Goal: Task Accomplishment & Management: Manage account settings

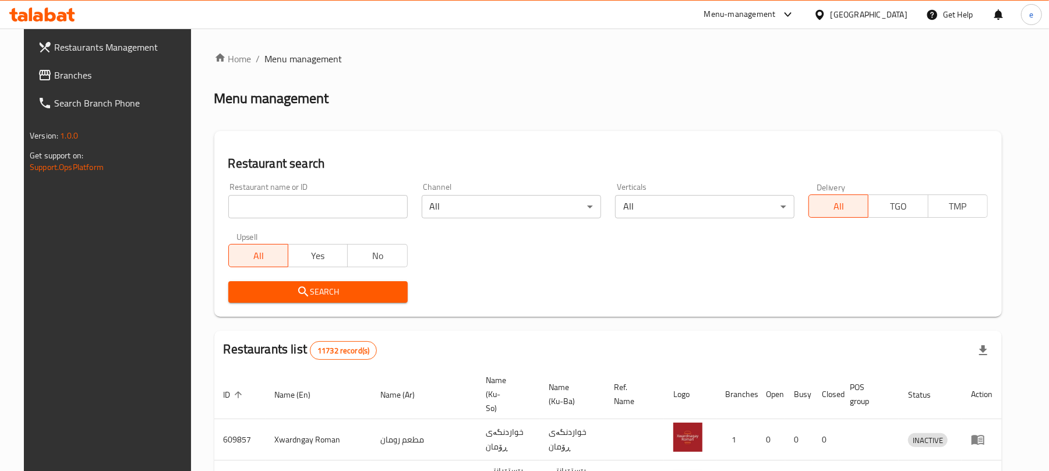
click at [54, 77] on span "Branches" at bounding box center [122, 75] width 136 height 14
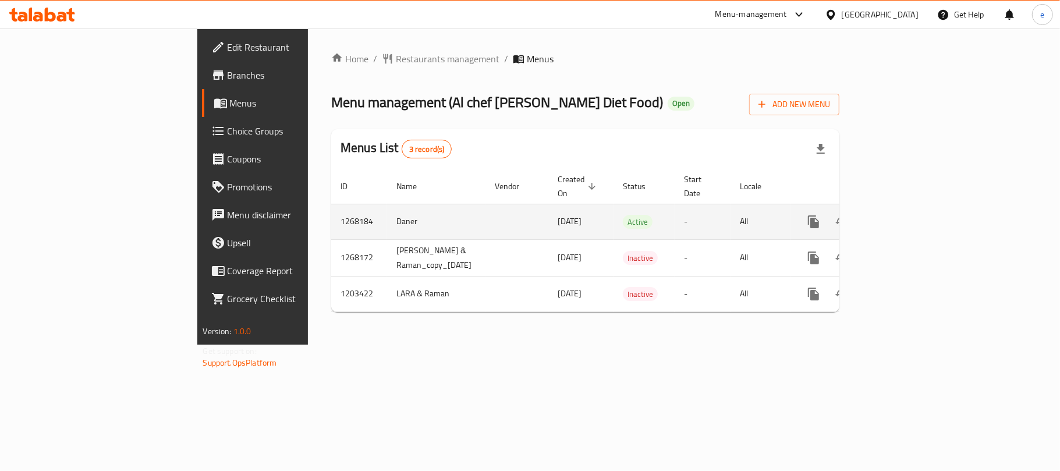
click at [905, 215] on icon "enhanced table" at bounding box center [898, 222] width 14 height 14
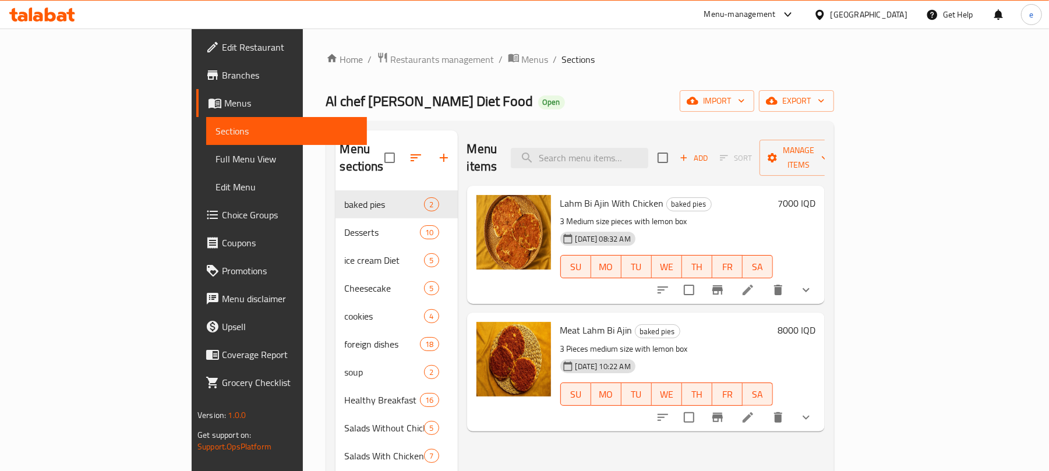
click at [206, 147] on link "Full Menu View" at bounding box center [286, 159] width 161 height 28
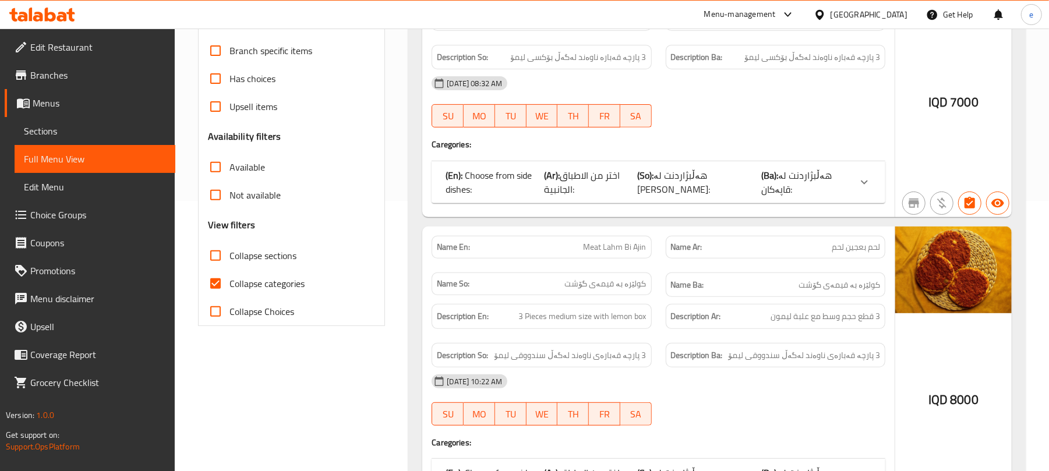
scroll to position [466, 0]
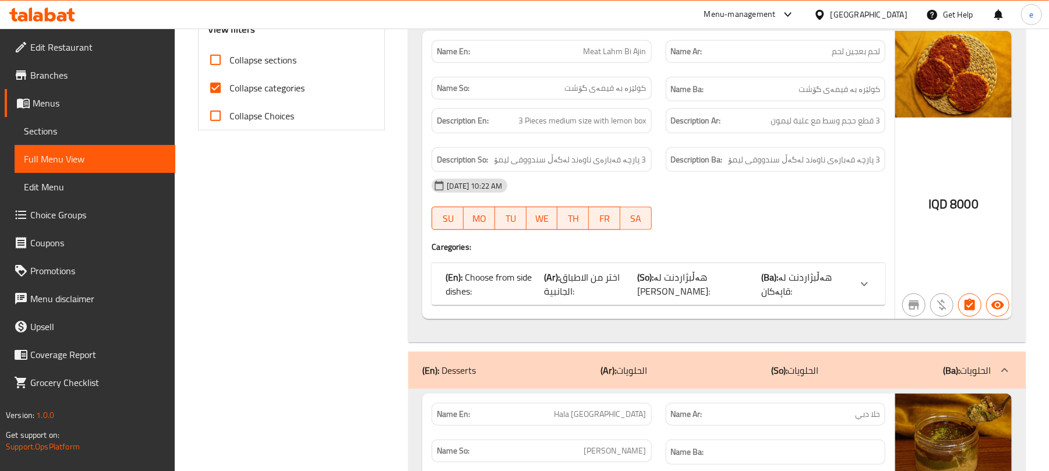
click at [215, 56] on input "Collapse sections" at bounding box center [215, 60] width 28 height 28
checkbox input "true"
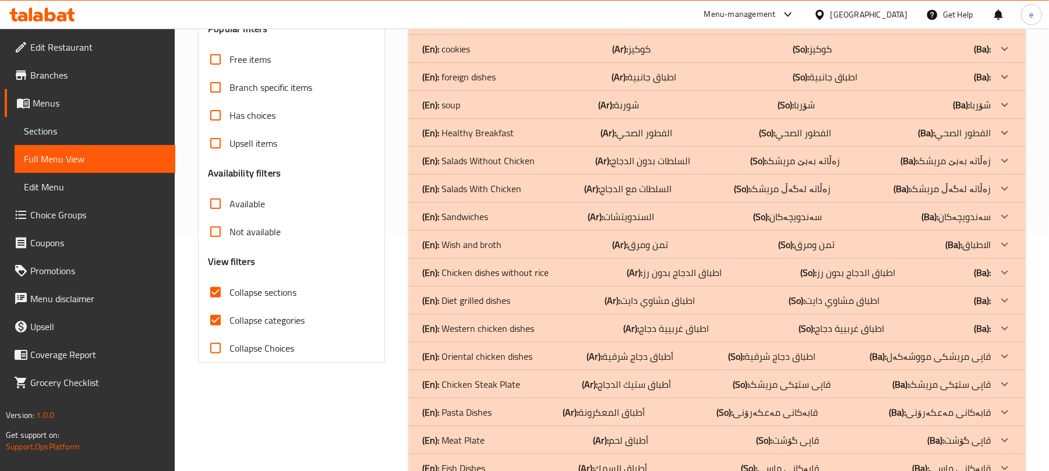
scroll to position [197, 0]
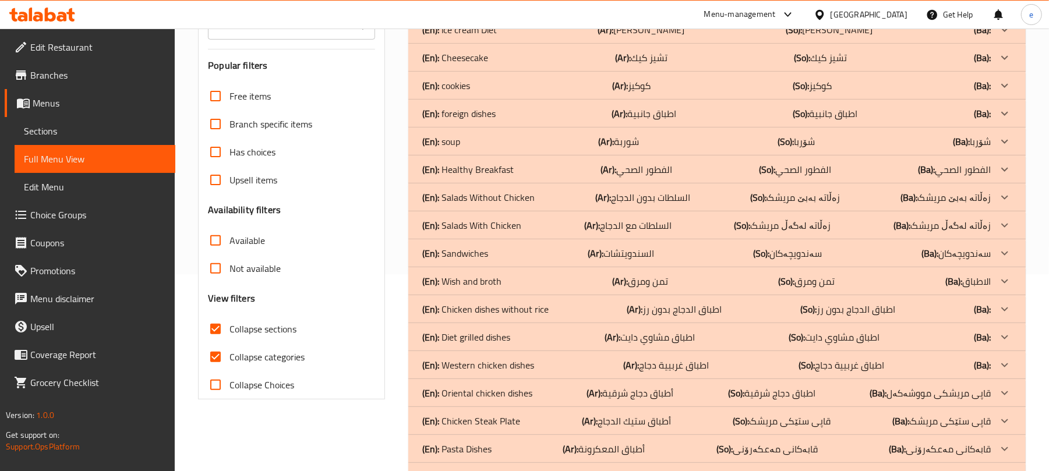
click at [526, 136] on div "(En): soup (Ar): شوربة (So): شۆربا (Ba): شۆربا" at bounding box center [706, 141] width 568 height 14
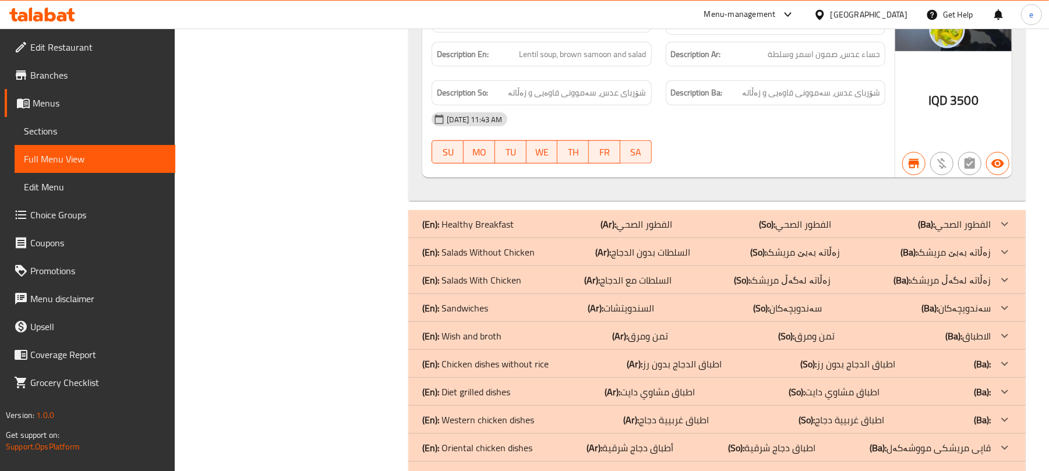
scroll to position [508, 0]
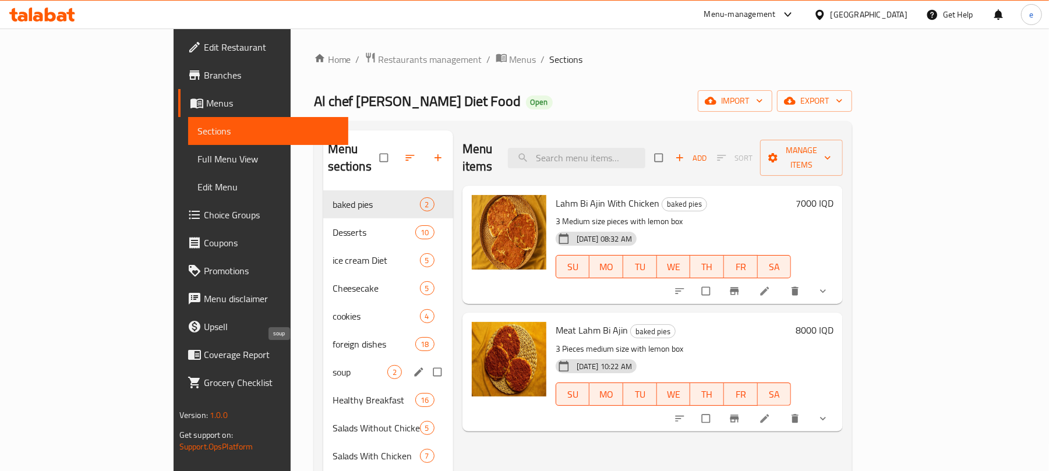
click at [332, 365] on span "soup" at bounding box center [359, 372] width 55 height 14
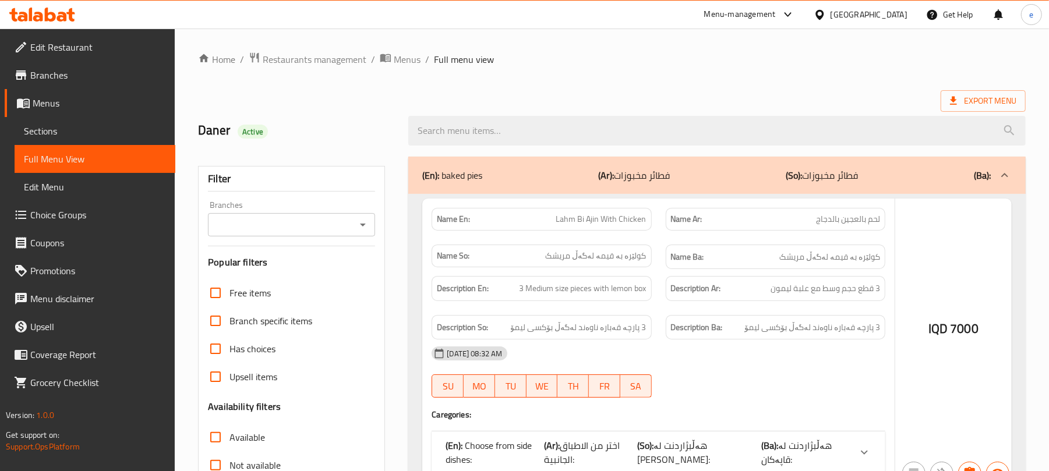
click at [359, 226] on div at bounding box center [524, 235] width 1049 height 471
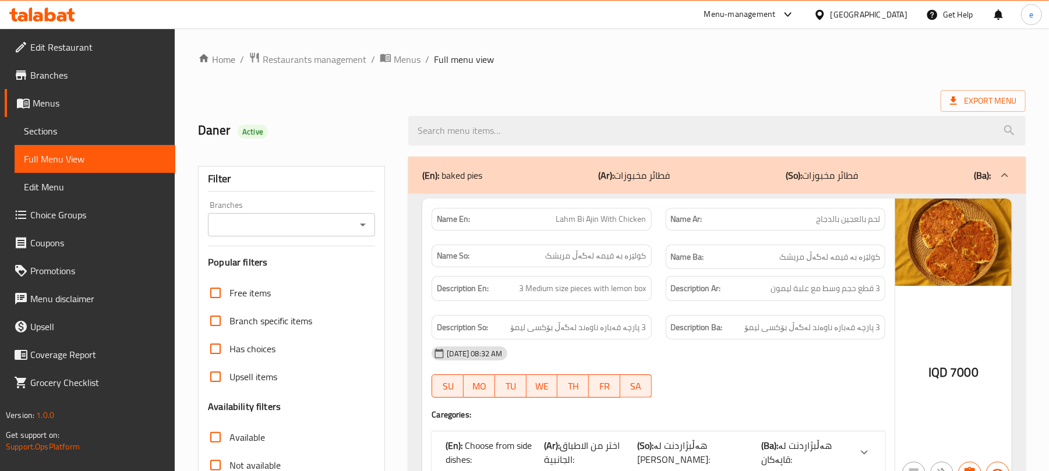
click at [357, 225] on icon "Open" at bounding box center [363, 225] width 14 height 14
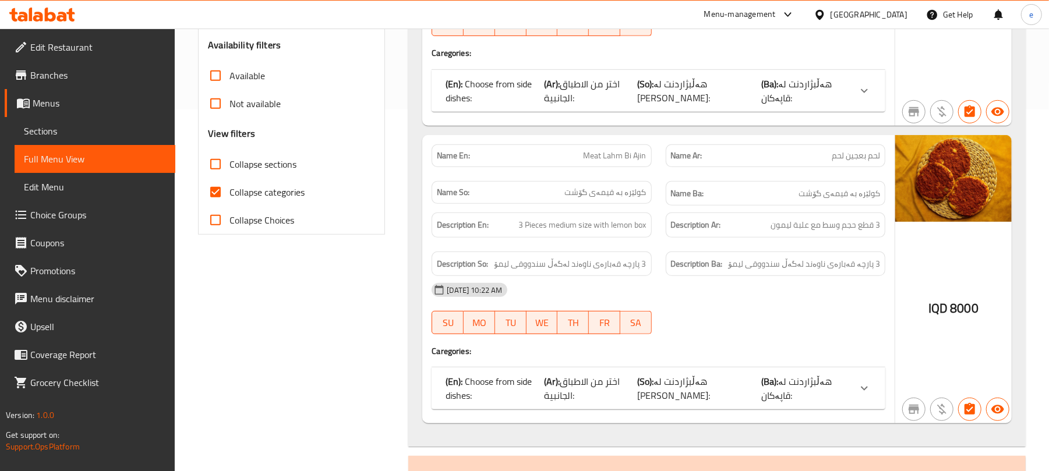
scroll to position [310, 0]
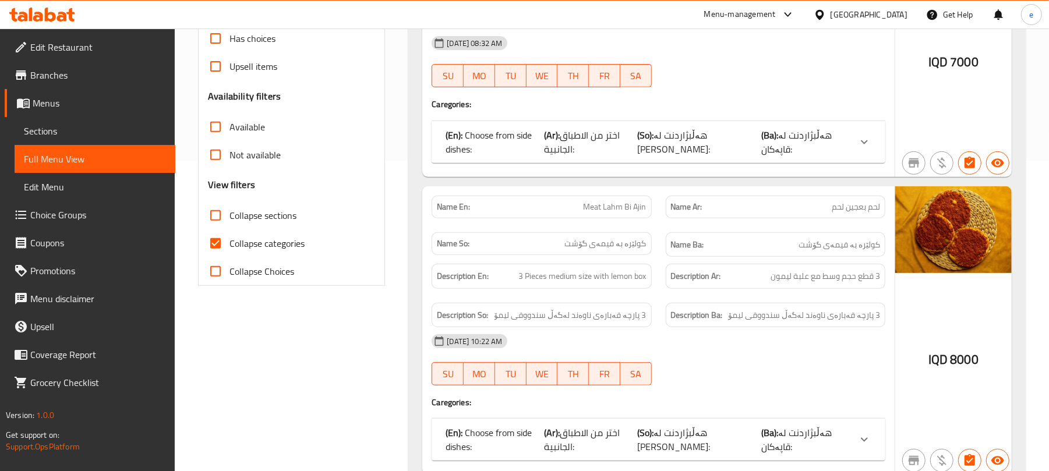
click at [224, 213] on input "Collapse sections" at bounding box center [215, 215] width 28 height 28
checkbox input "true"
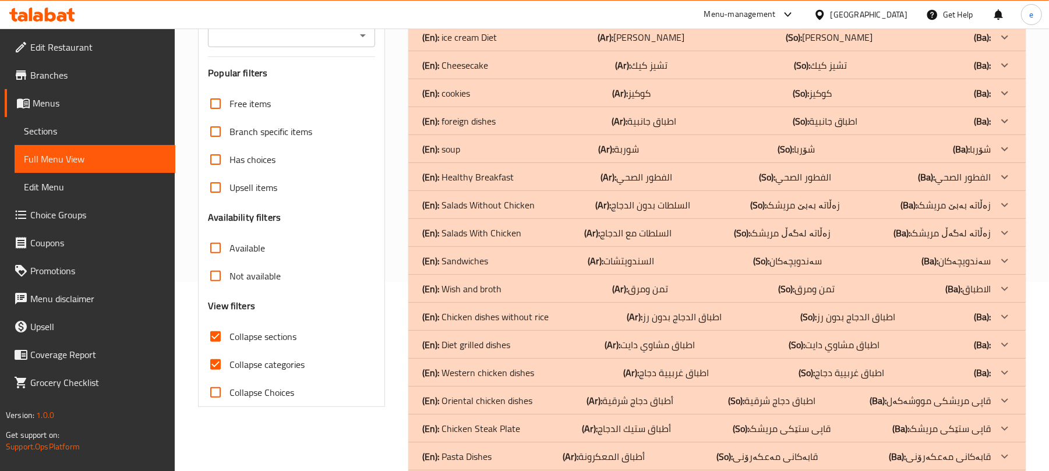
scroll to position [155, 0]
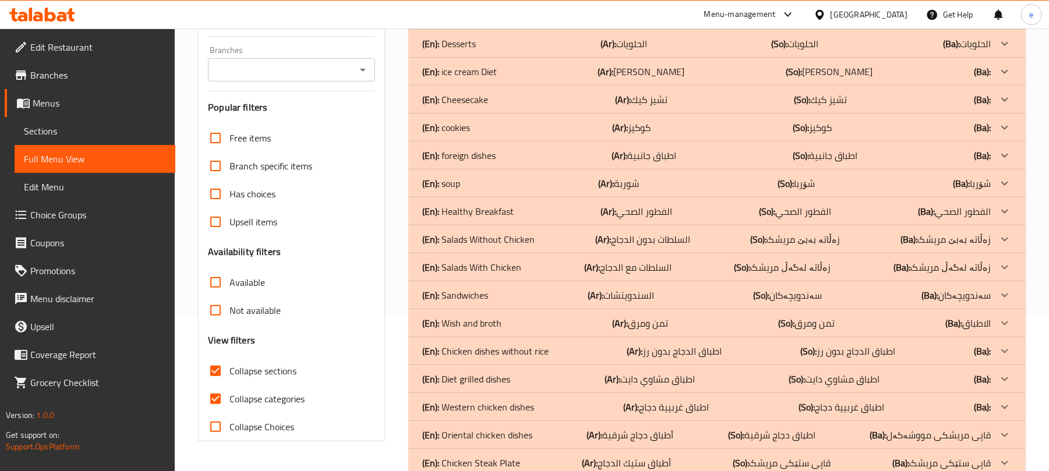
click at [495, 175] on div "(En): soup (Ar): شوربة (So): شۆربا (Ba): شۆربا" at bounding box center [716, 183] width 617 height 28
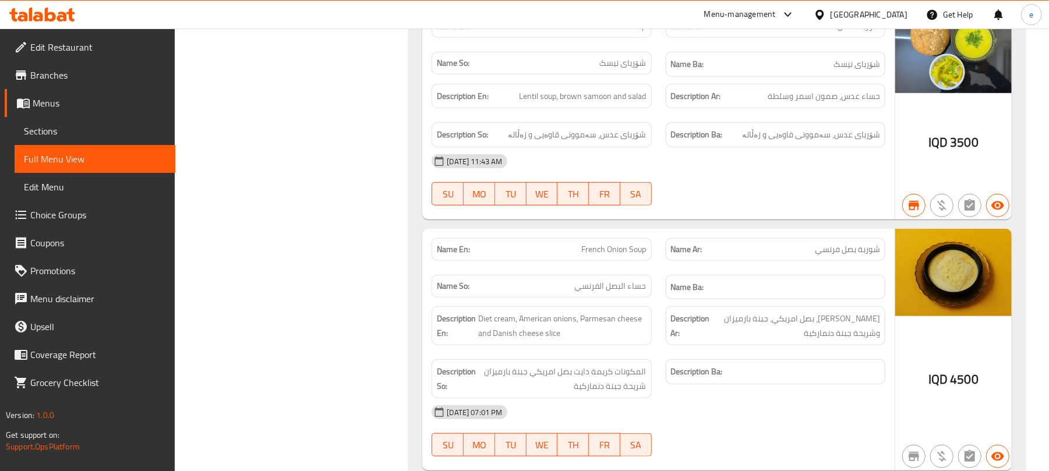
scroll to position [776, 0]
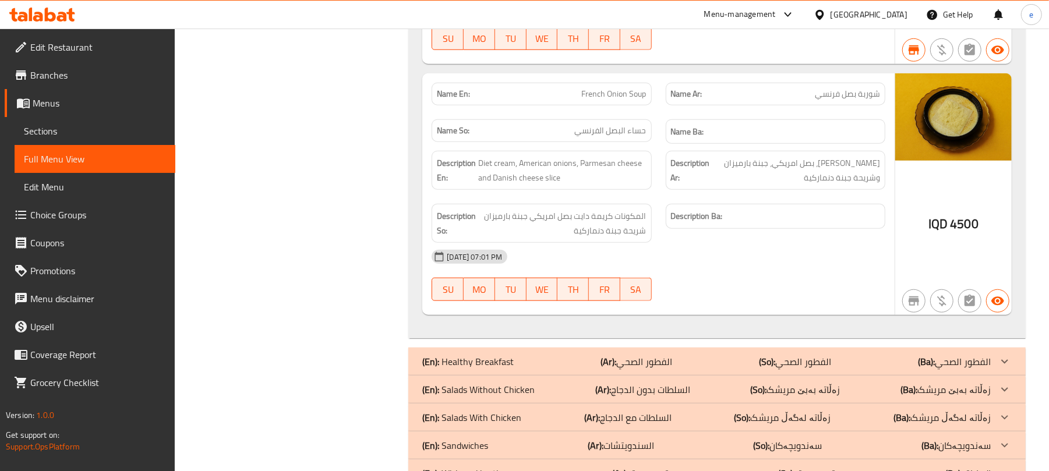
click at [589, 88] on span "French Onion Soup" at bounding box center [614, 94] width 65 height 12
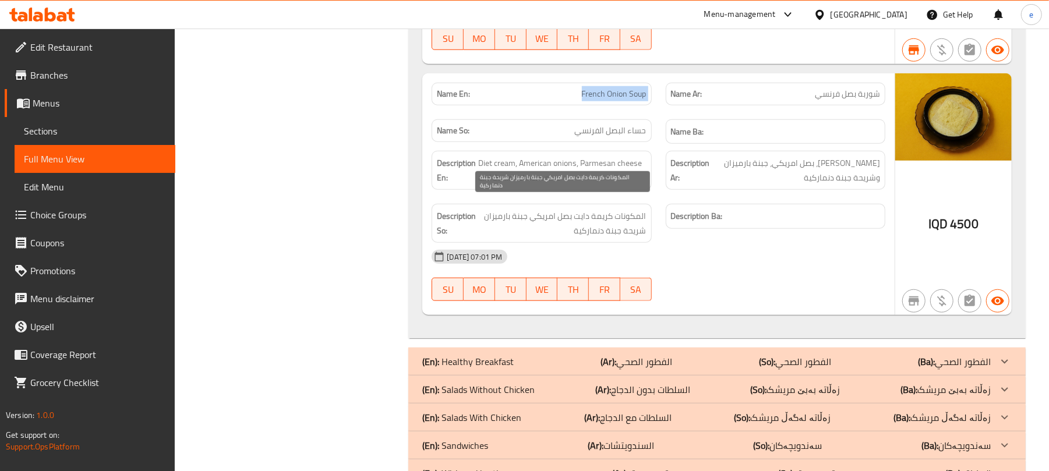
copy span "French Onion Soup"
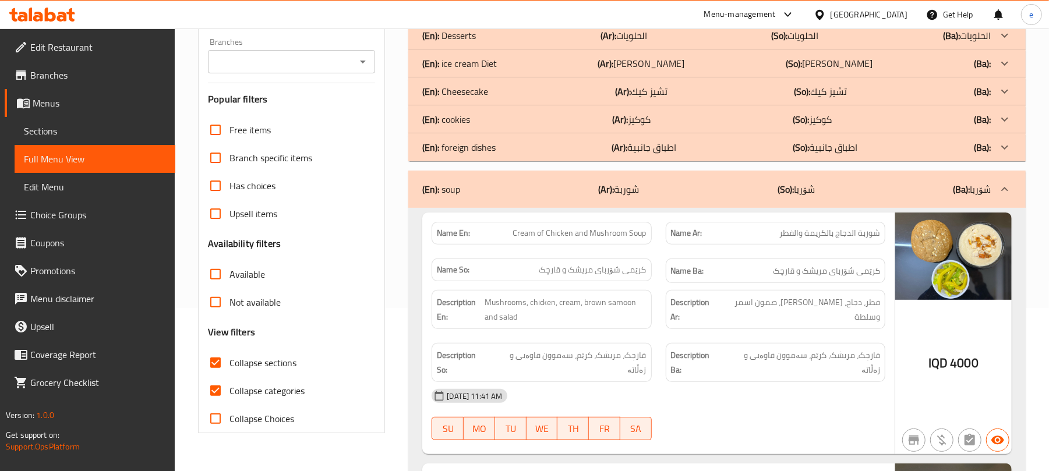
scroll to position [8, 0]
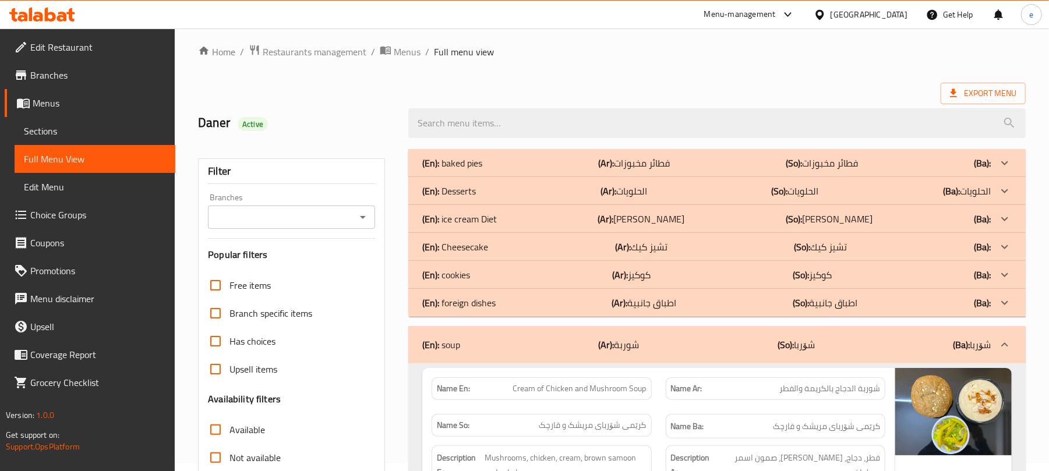
click at [527, 105] on div at bounding box center [716, 123] width 631 height 44
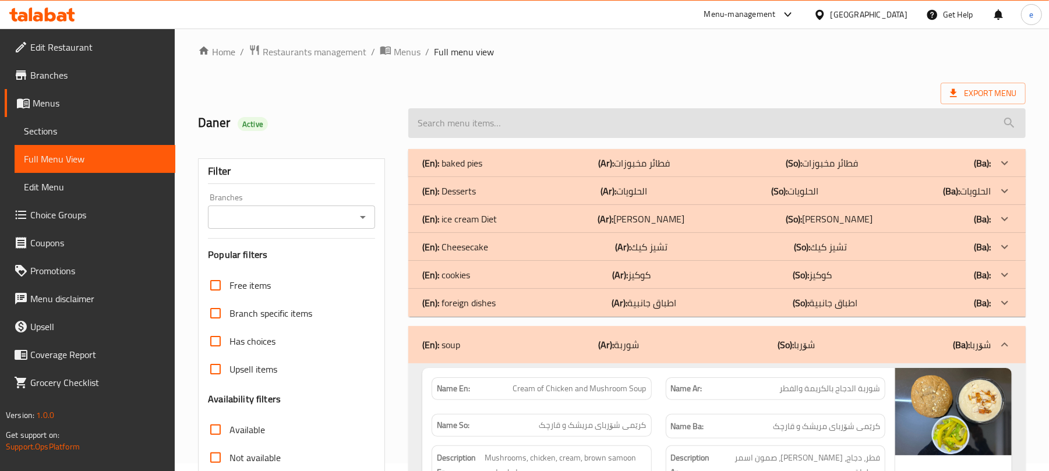
click at [510, 128] on input "search" at bounding box center [716, 123] width 617 height 30
paste input "French Onion Soup"
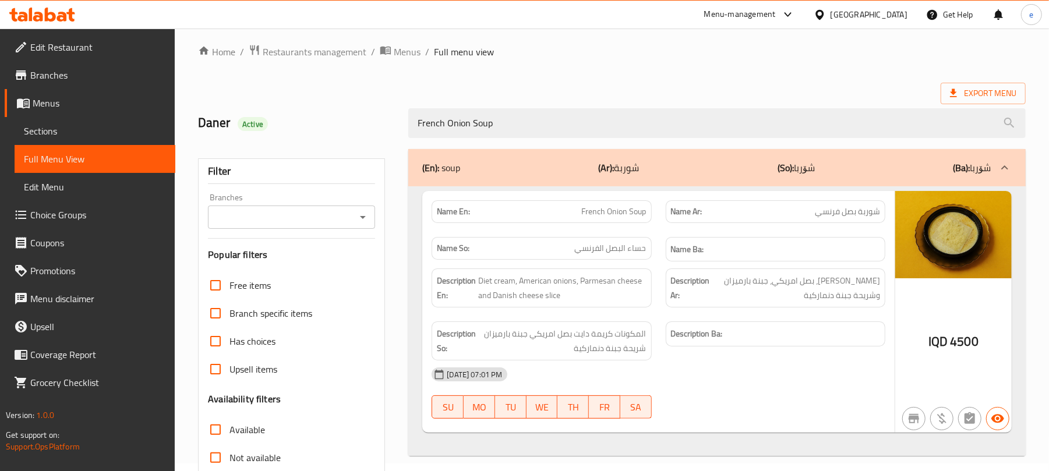
type input "French Onion Soup"
click at [364, 219] on icon "Open" at bounding box center [363, 217] width 14 height 14
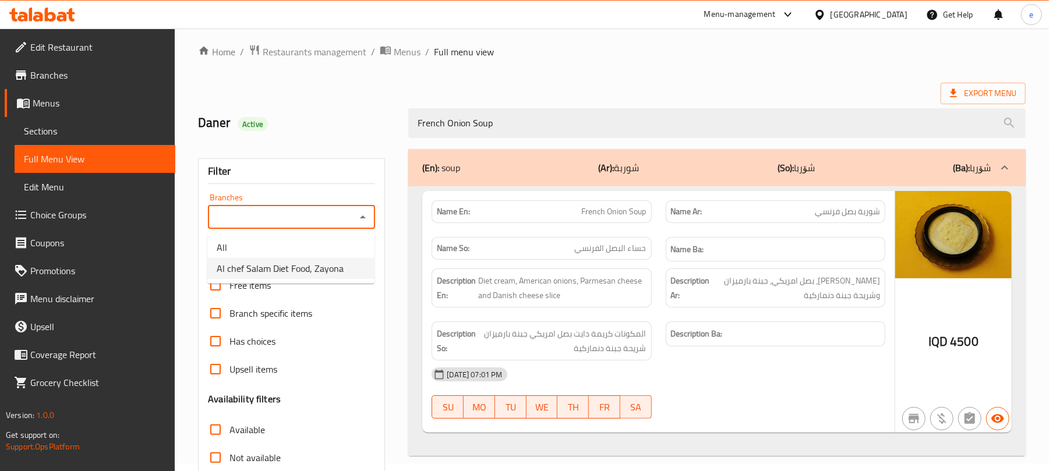
click at [308, 261] on span "Al chef Salam Diet Food, Zayona" at bounding box center [280, 268] width 127 height 14
type input "Al chef Salam Diet Food, Zayona"
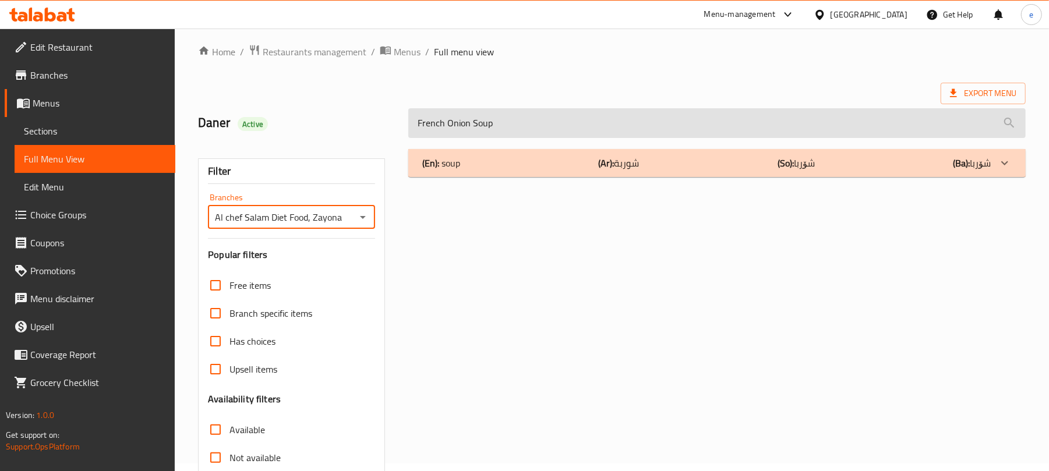
click at [550, 138] on input "French Onion Soup" at bounding box center [716, 123] width 617 height 30
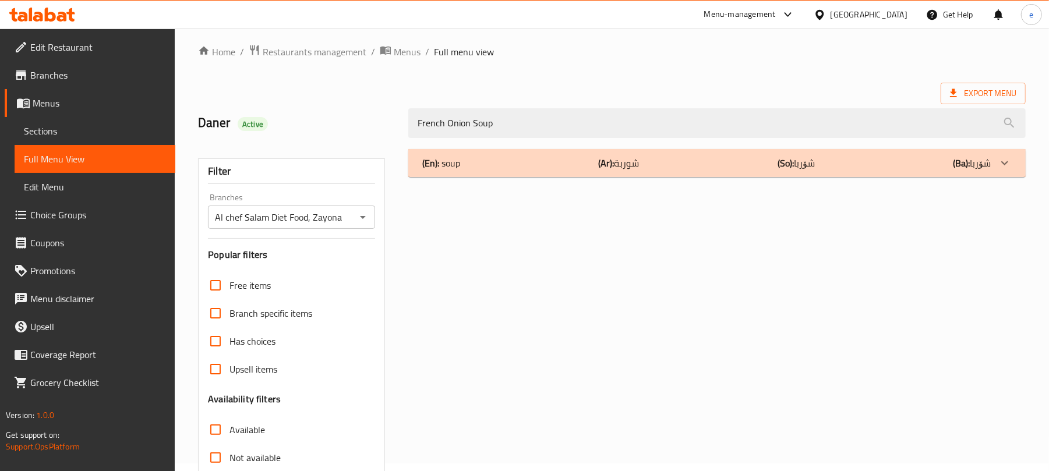
click at [550, 149] on div "(En): soup (Ar): شوربة (So): شۆربا (Ba): شۆربا" at bounding box center [716, 163] width 617 height 28
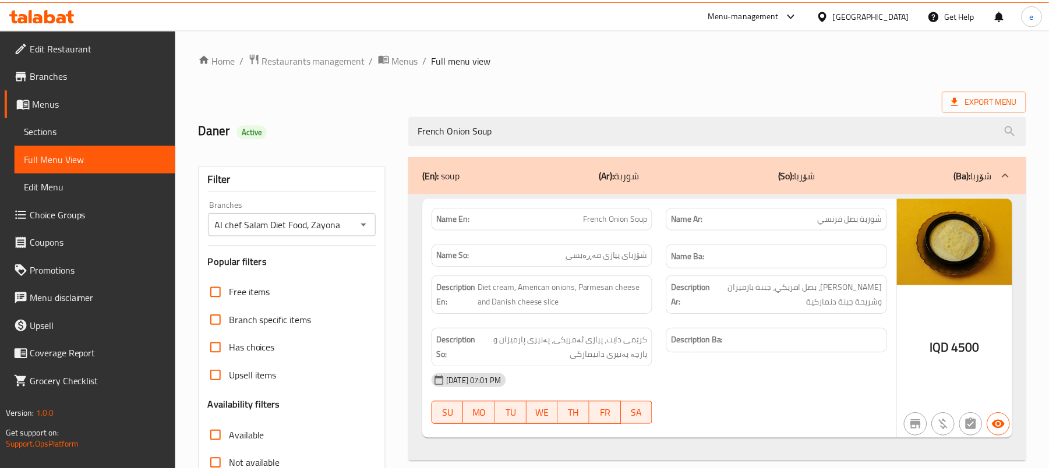
scroll to position [150, 0]
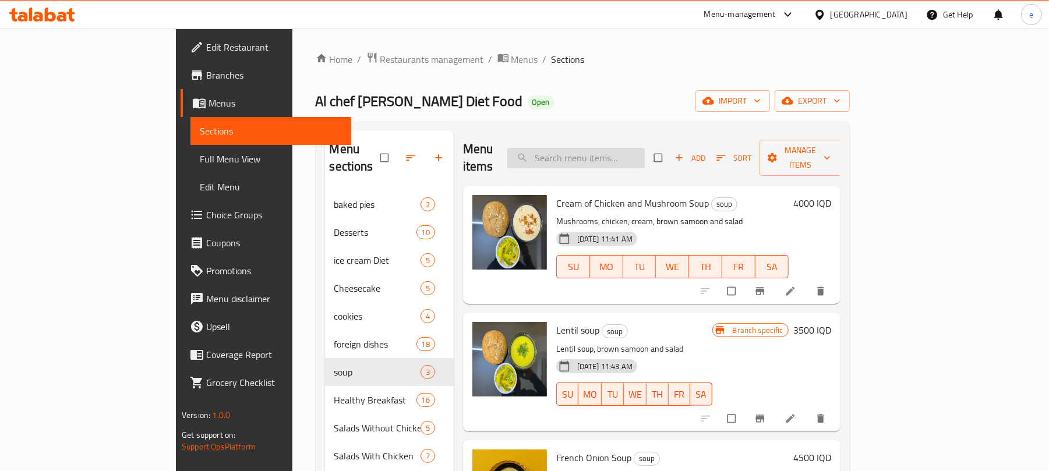
click at [644, 150] on input "search" at bounding box center [575, 158] width 137 height 20
paste input "French Onion Soup"
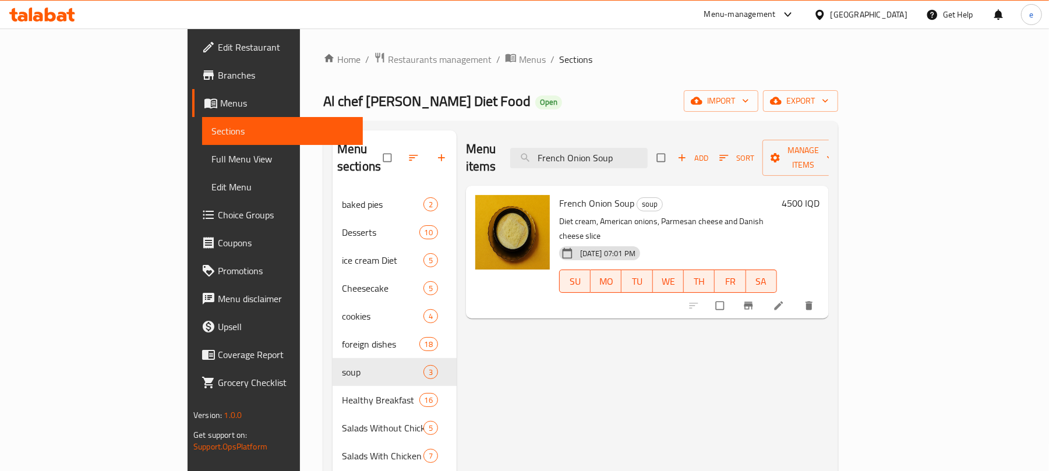
type input "French Onion Soup"
click at [824, 293] on div at bounding box center [752, 306] width 143 height 26
click at [784, 300] on icon at bounding box center [779, 306] width 12 height 12
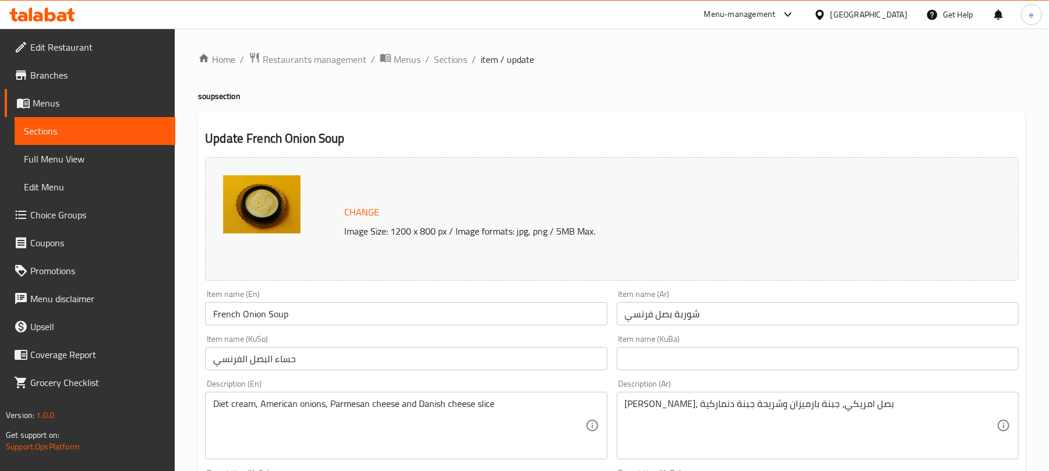
click at [498, 357] on input "حساء البصل الفرنسي" at bounding box center [406, 358] width 402 height 23
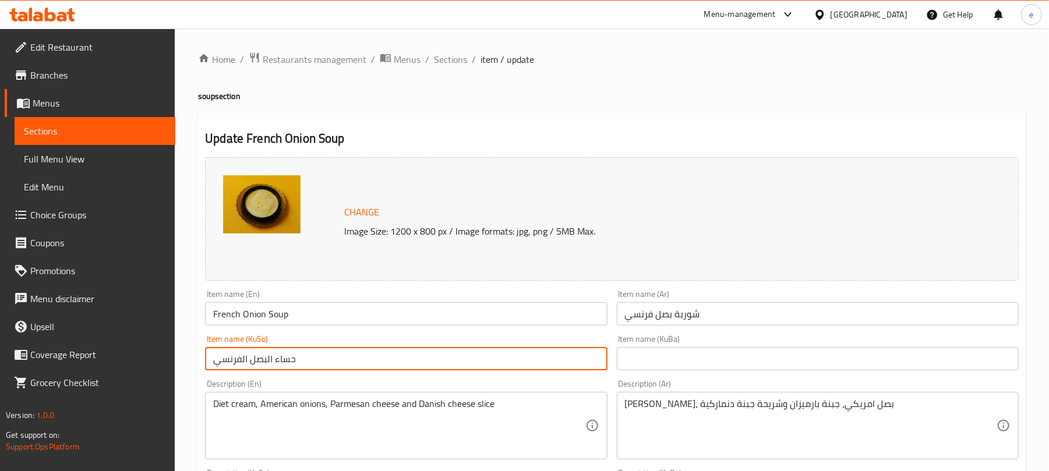
click at [498, 357] on input "حساء البصل الفرنسي" at bounding box center [406, 358] width 402 height 23
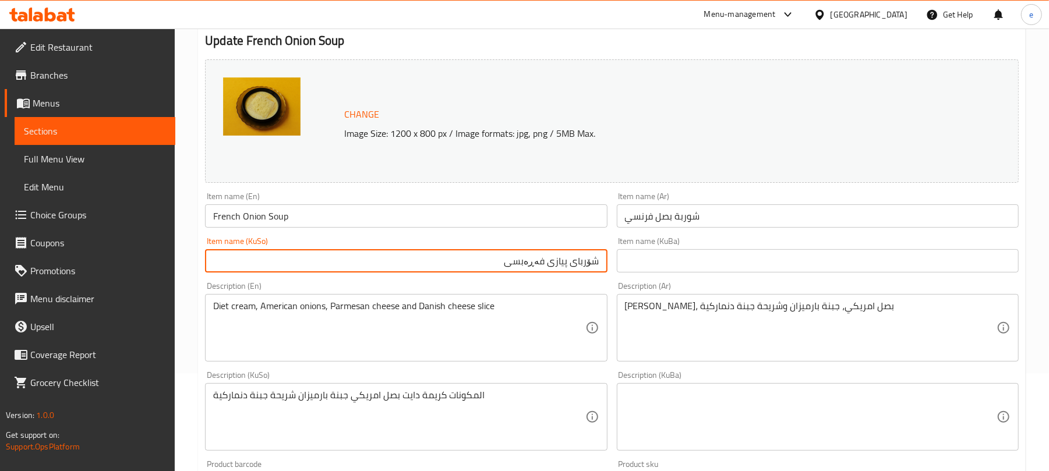
scroll to position [155, 0]
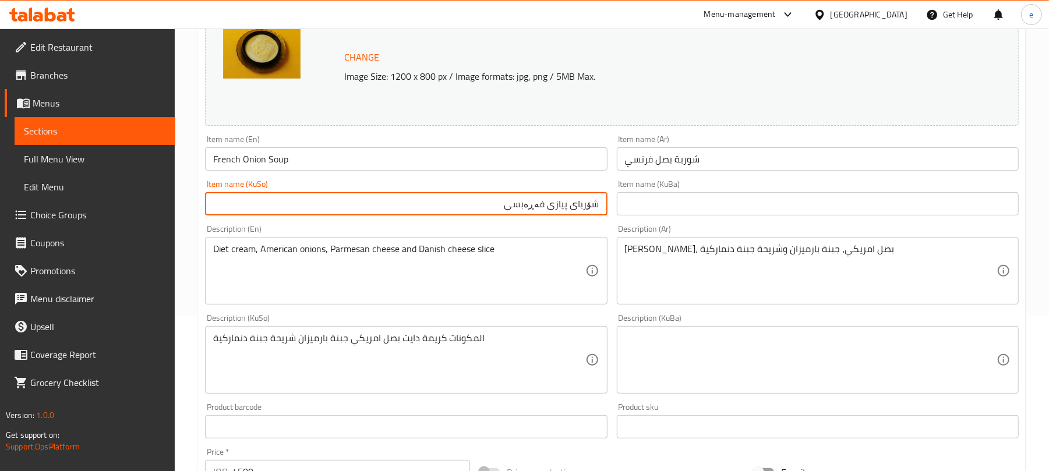
type input "شۆربای پیازی فەڕەبسی"
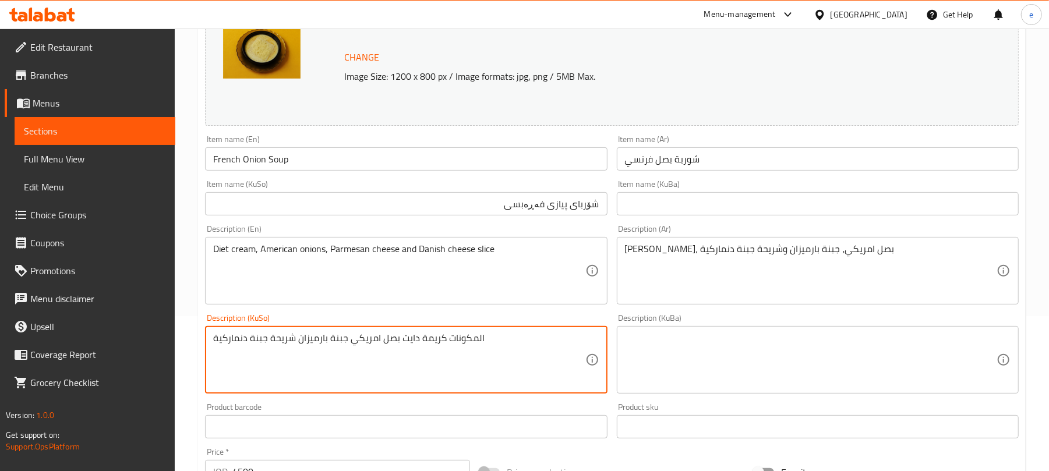
click at [477, 339] on textarea "المكونات كريمة دايت بصل امريكي جبنة بارميزان شريحة جبنة دنماركية" at bounding box center [398, 359] width 371 height 55
click at [432, 341] on textarea "کرێمی دایت، پیازی ئەمریکی، پەنیری پارمیان و پارچە پەنیری دانیمارکی" at bounding box center [398, 359] width 371 height 55
click at [428, 341] on textarea "کرێمی دایت، پیازی ئەمریکی، پەنیری پارمیان و پارچە پەنیری دانیمارکی" at bounding box center [398, 359] width 371 height 55
click at [319, 348] on textarea "کرێمی دایت، پیازی ئەمریکی، پەنیری پارمیزان و پارچە پەنیری دانیمارکی" at bounding box center [398, 359] width 371 height 55
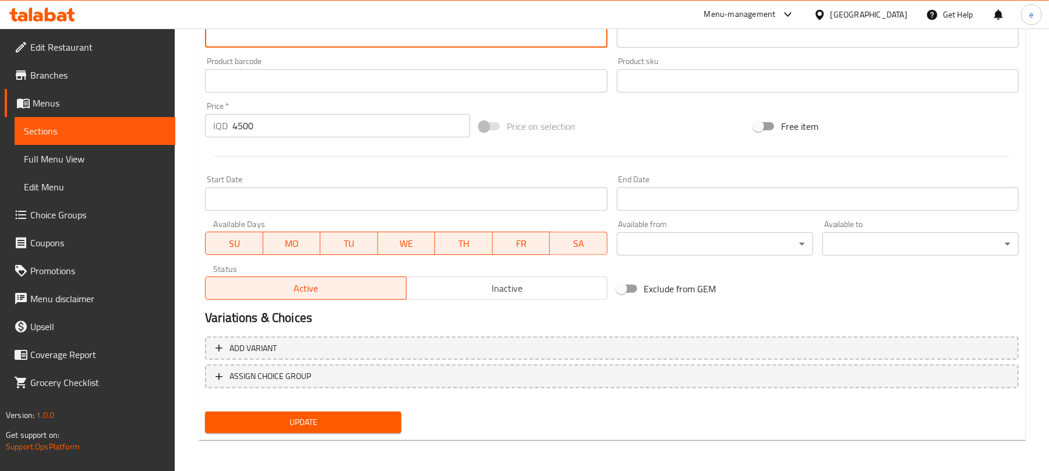
scroll to position [501, 0]
type textarea "کرێمی دایت، پیازی ئەمریکی، پەنیری پارمیزان و پارچە پەنیری دانیمارکی"
click at [336, 411] on button "Update" at bounding box center [303, 422] width 196 height 22
